Goal: Entertainment & Leisure: Consume media (video, audio)

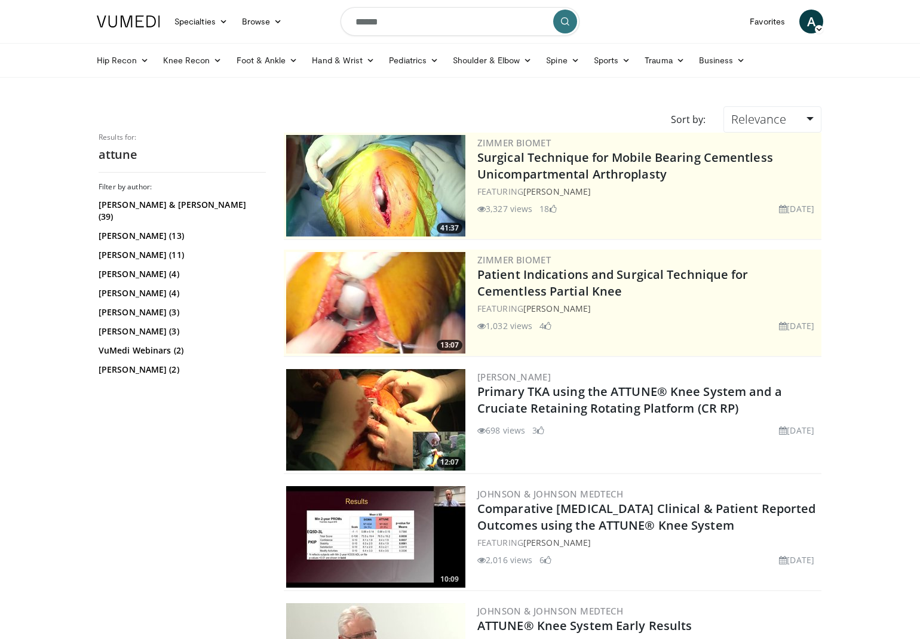
scroll to position [1, 0]
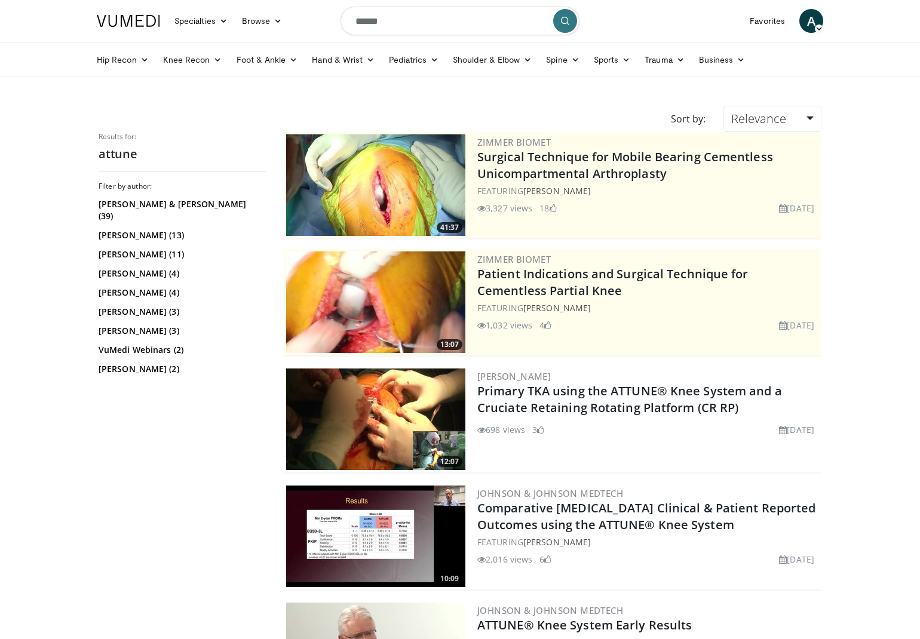
click at [393, 22] on input "******" at bounding box center [460, 21] width 239 height 29
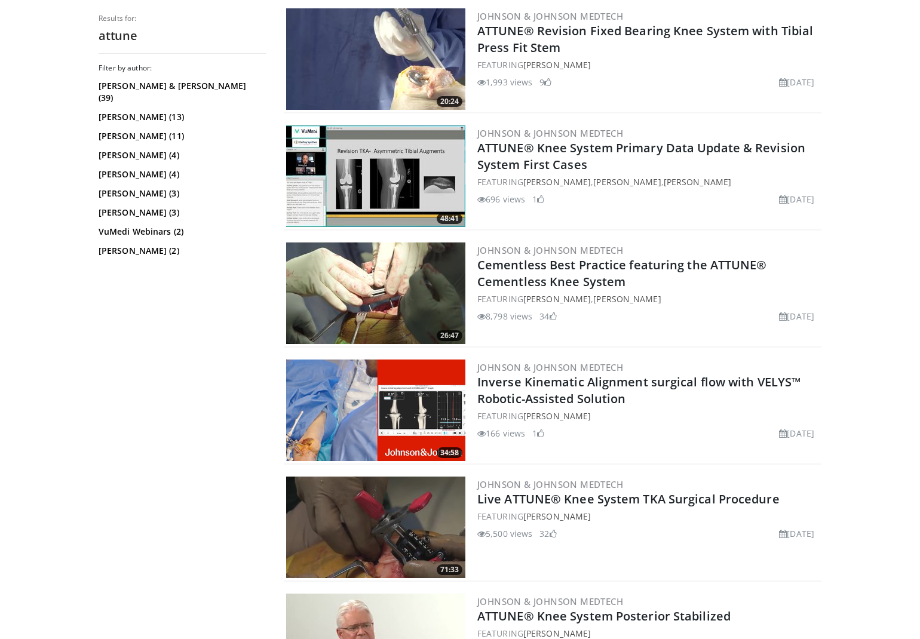
scroll to position [1717, 0]
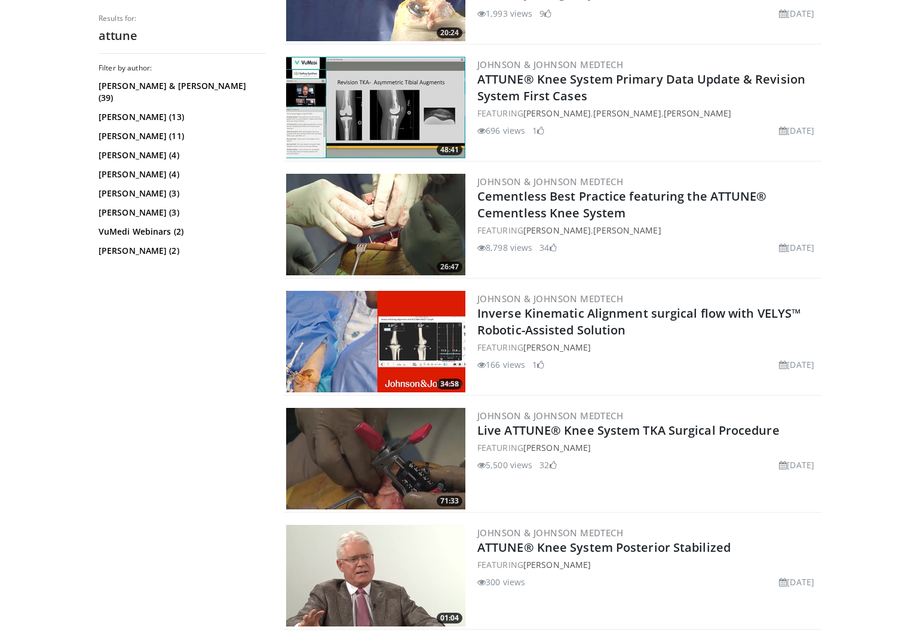
click at [390, 471] on img at bounding box center [375, 459] width 179 height 102
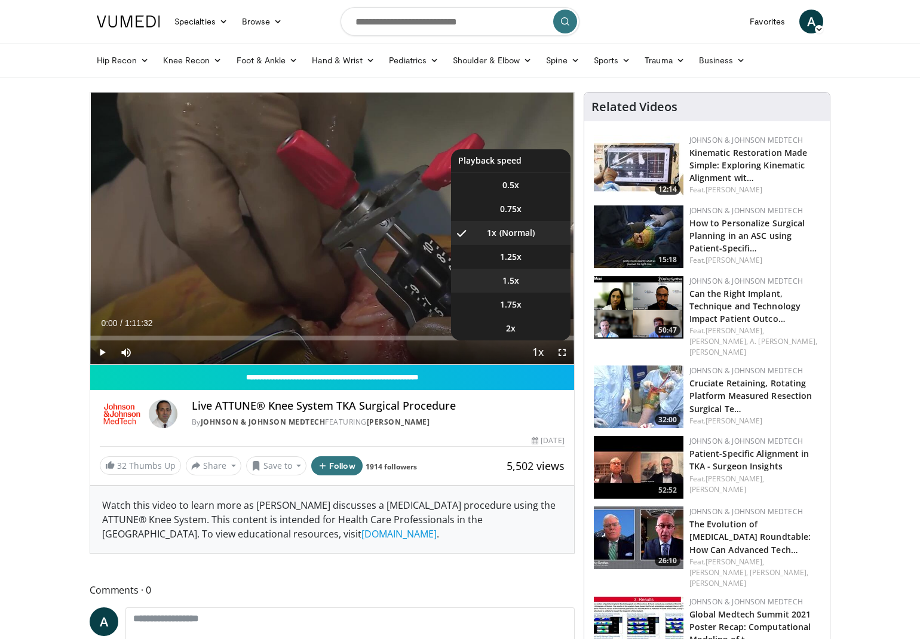
click at [517, 274] on li "1.5x" at bounding box center [510, 281] width 119 height 24
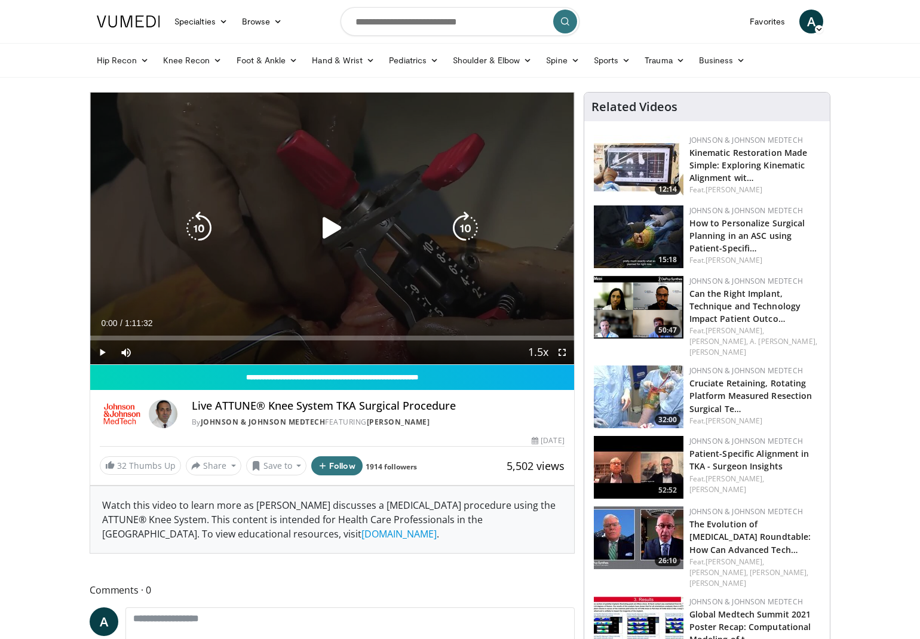
click at [341, 228] on icon "Video Player" at bounding box center [331, 227] width 33 height 33
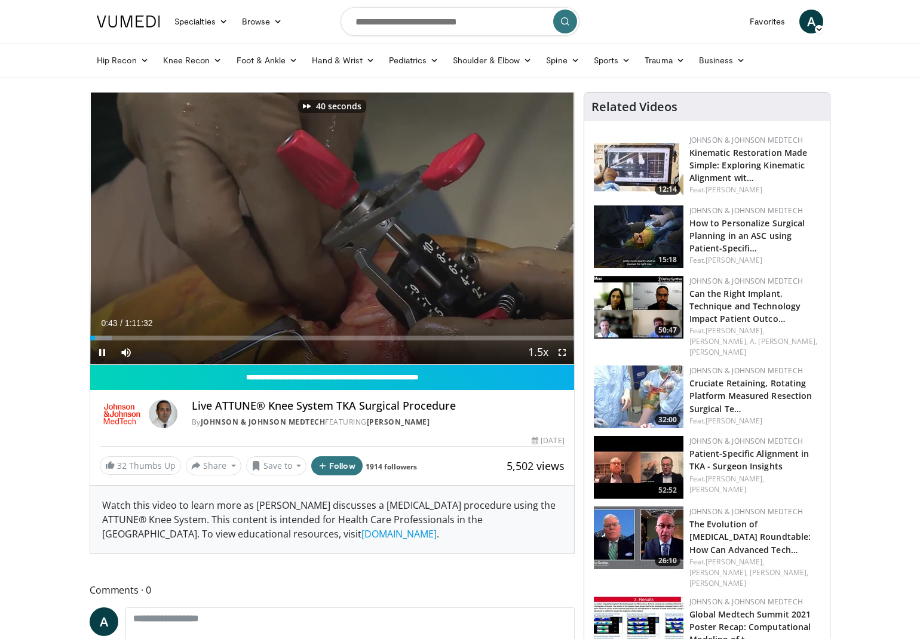
click at [559, 349] on span "Video Player" at bounding box center [562, 353] width 24 height 24
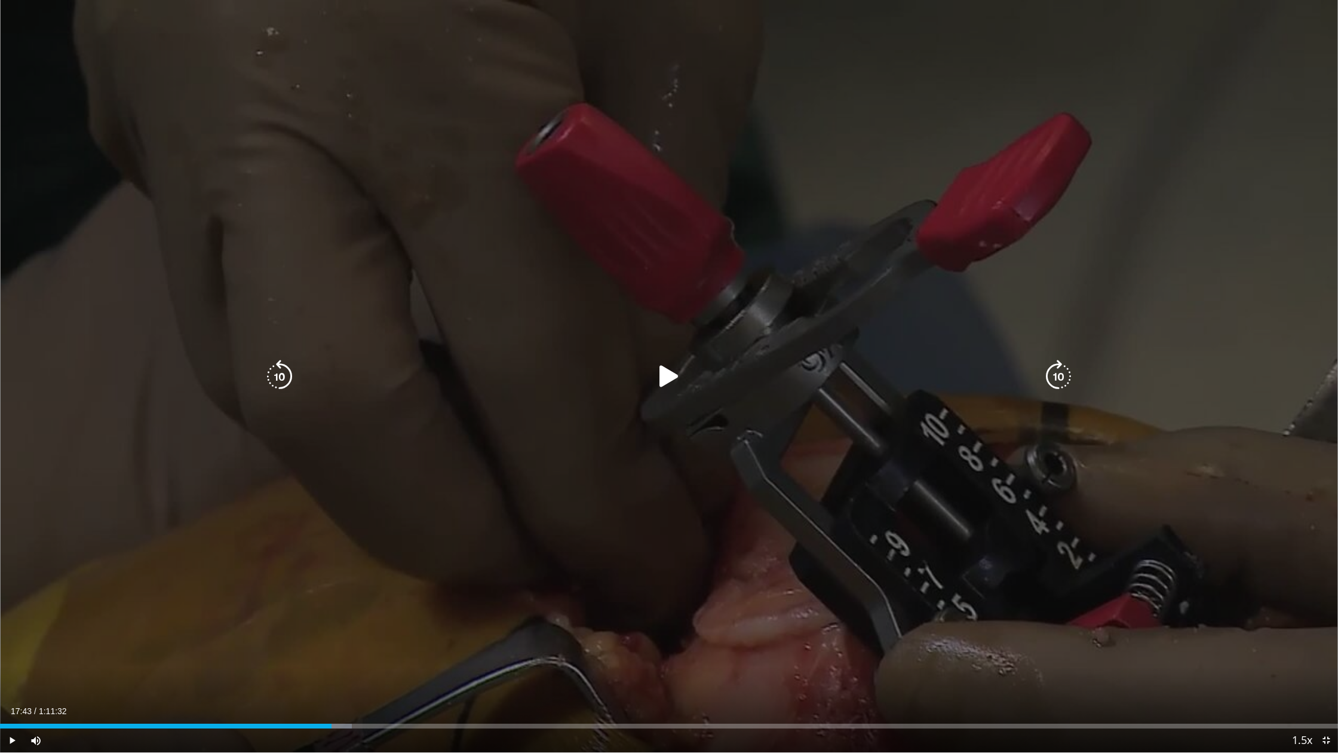
click at [661, 378] on icon "Video Player" at bounding box center [668, 376] width 33 height 33
